Goal: Task Accomplishment & Management: Complete application form

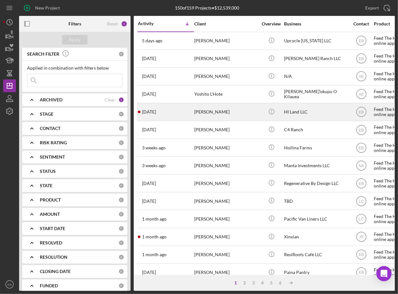
click at [213, 112] on div "[PERSON_NAME]" at bounding box center [226, 112] width 64 height 17
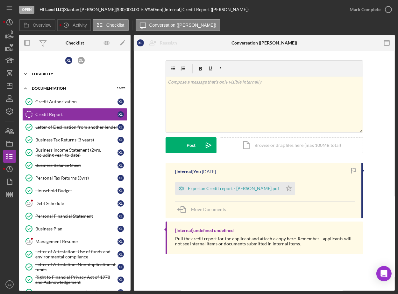
click at [58, 71] on div "Icon/Expander Eligibility 8 / 8" at bounding box center [74, 74] width 111 height 13
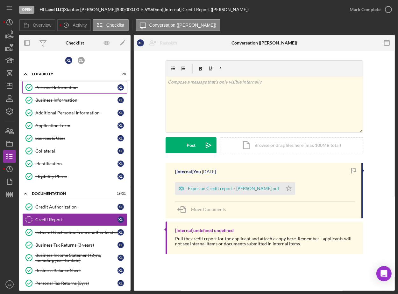
click at [59, 90] on link "Personal Information Personal Information X L" at bounding box center [74, 87] width 105 height 13
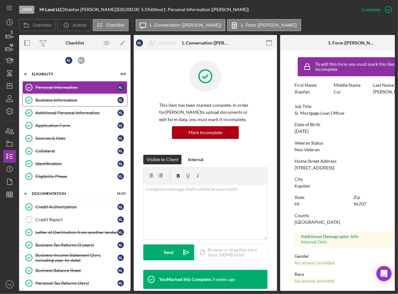
click at [59, 100] on div "Business Information" at bounding box center [76, 100] width 82 height 5
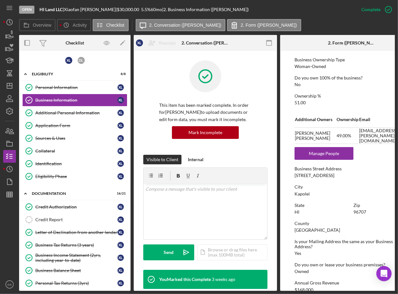
scroll to position [241, 0]
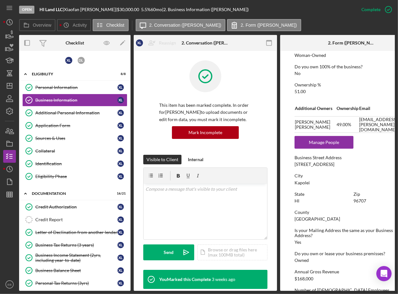
drag, startPoint x: 354, startPoint y: 163, endPoint x: 295, endPoint y: 162, distance: 59.2
click at [295, 162] on div "Business Street Address [STREET_ADDRESS]" at bounding box center [351, 161] width 114 height 12
copy div "[STREET_ADDRESS]"
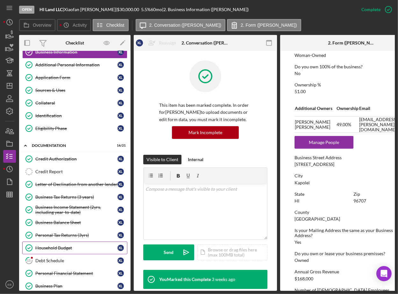
click at [58, 246] on div "Household Budget" at bounding box center [76, 248] width 82 height 5
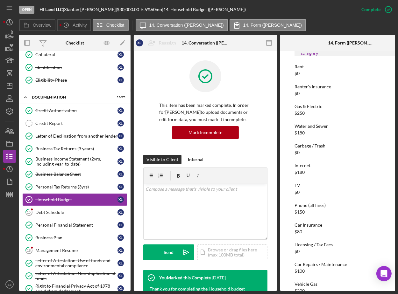
scroll to position [241, 0]
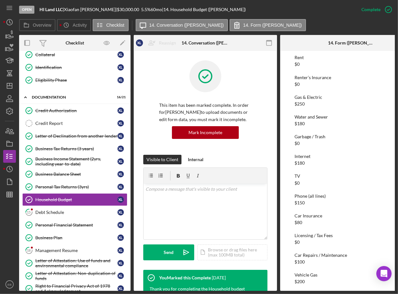
click at [397, 141] on div "Open HI Land LLC | [PERSON_NAME] | $30,000.00 5.5 % 60 mo | 14. Household Budge…" at bounding box center [199, 147] width 398 height 294
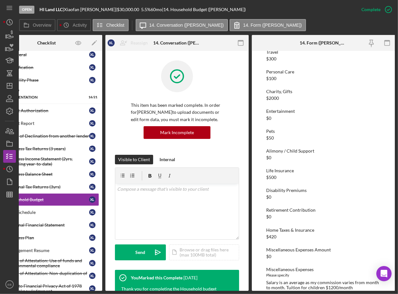
scroll to position [633, 0]
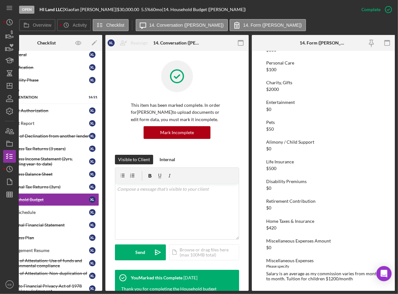
click at [286, 219] on div "Home Taxes & Insurance" at bounding box center [323, 221] width 114 height 5
click at [152, 106] on p "This item has been marked complete. In order for [PERSON_NAME] to upload docume…" at bounding box center [177, 112] width 92 height 21
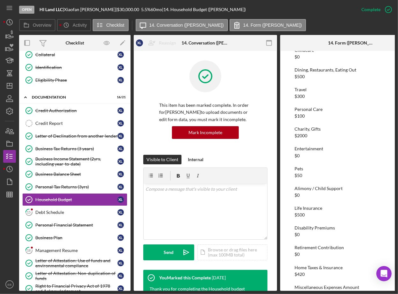
scroll to position [0, 0]
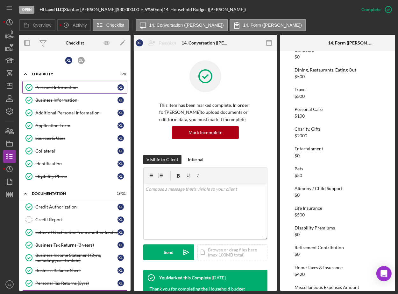
click at [74, 86] on div "Personal Information" at bounding box center [76, 87] width 82 height 5
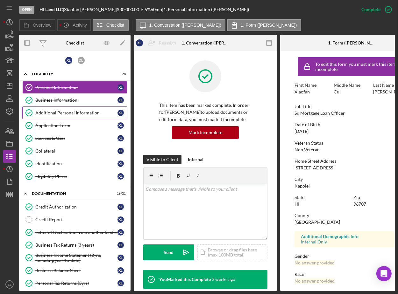
click at [67, 114] on div "Additional Personal Information" at bounding box center [76, 112] width 82 height 5
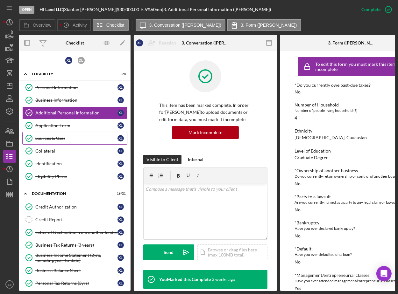
click at [64, 137] on div "Sources & Uses" at bounding box center [76, 138] width 82 height 5
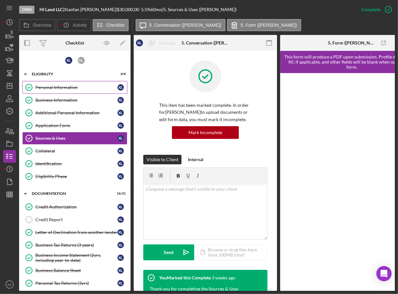
click at [67, 88] on div "Personal Information" at bounding box center [76, 87] width 82 height 5
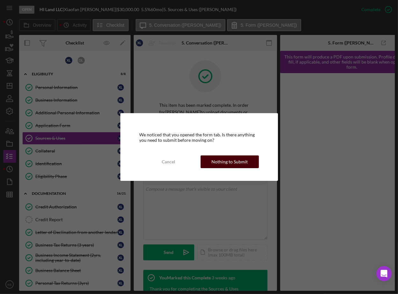
click at [231, 163] on div "Nothing to Submit" at bounding box center [229, 162] width 36 height 13
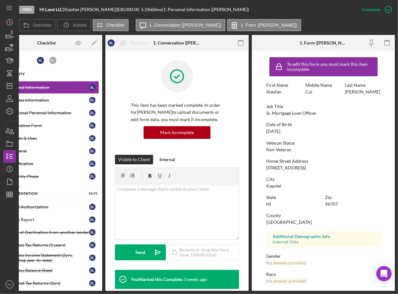
click at [40, 73] on div "Eligibility" at bounding box center [48, 74] width 91 height 4
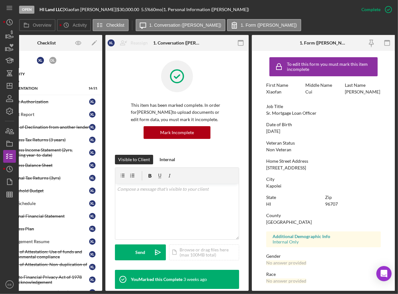
click at [42, 75] on div "Eligibility" at bounding box center [48, 74] width 91 height 4
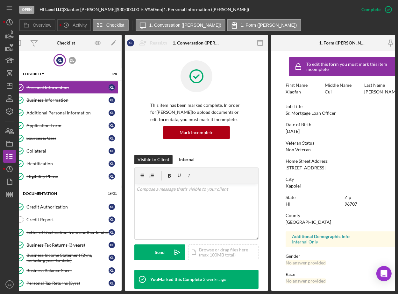
scroll to position [0, 3]
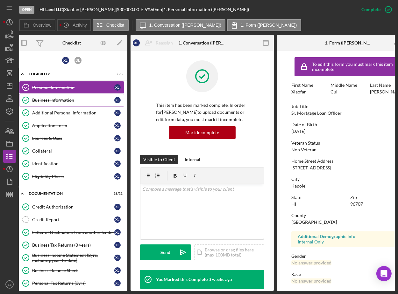
click at [56, 96] on link "Business Information Business Information X L" at bounding box center [71, 100] width 105 height 13
